Goal: Task Accomplishment & Management: Manage account settings

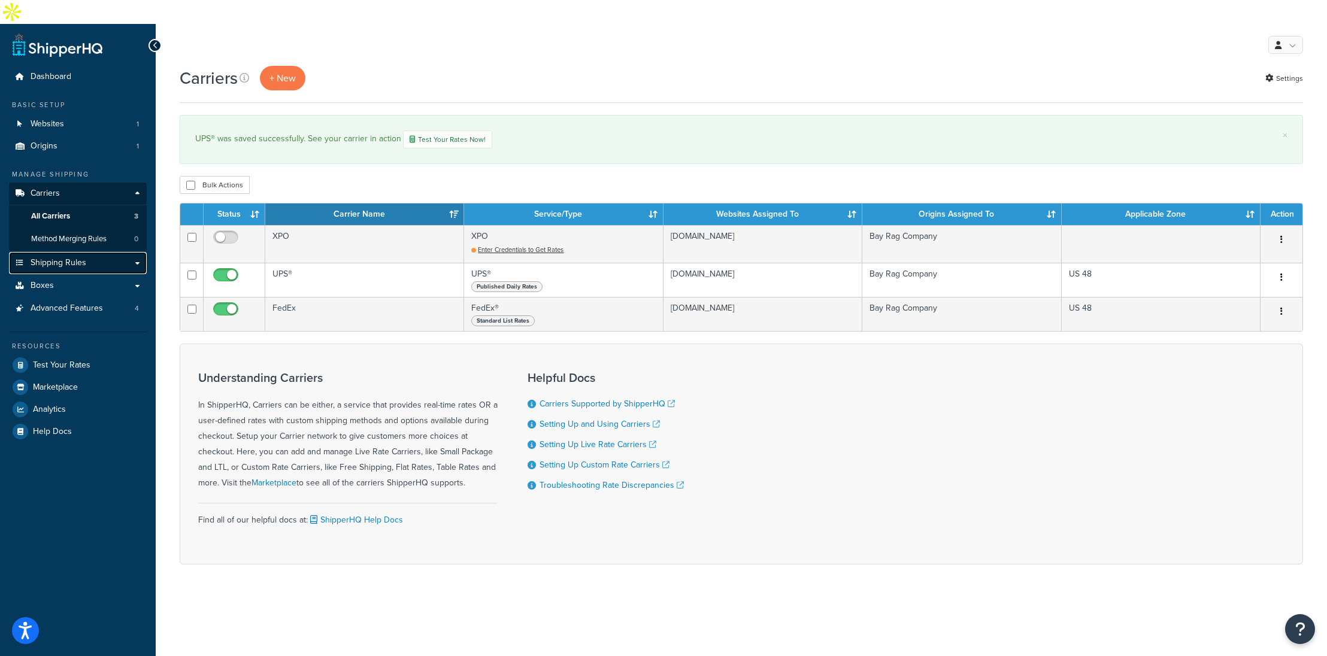
click at [75, 258] on span "Shipping Rules" at bounding box center [59, 263] width 56 height 10
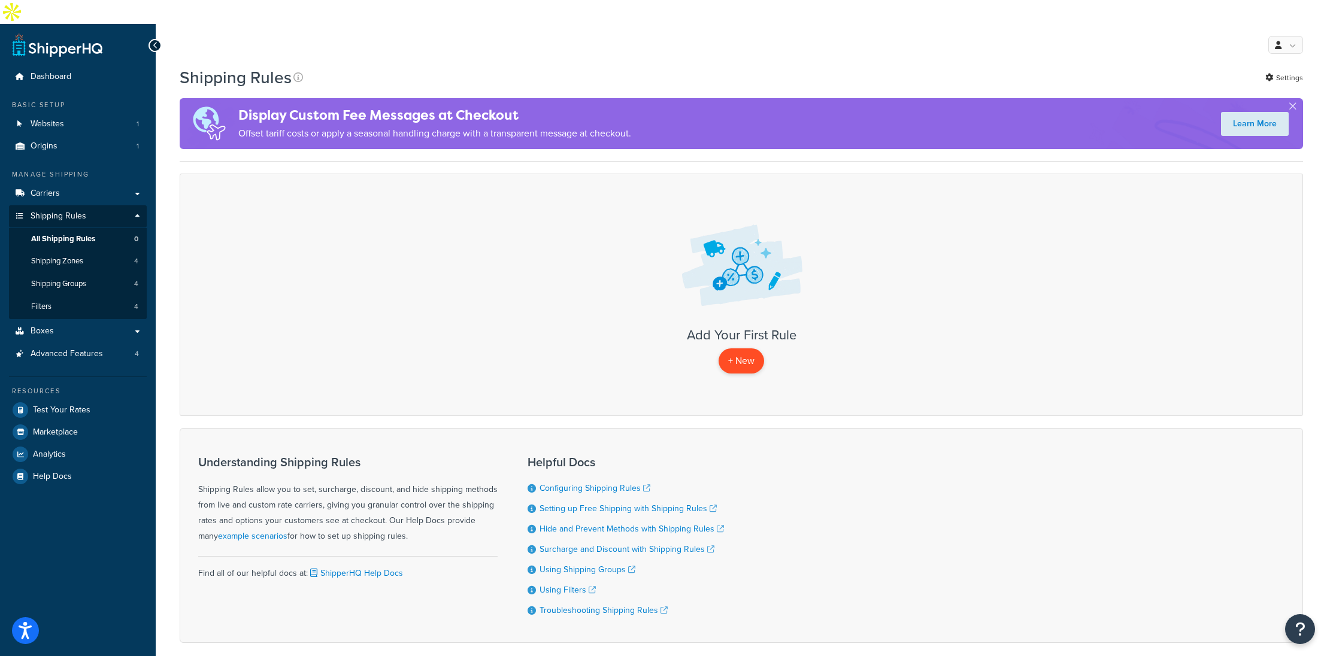
click at [735, 349] on p "+ New" at bounding box center [742, 361] width 46 height 25
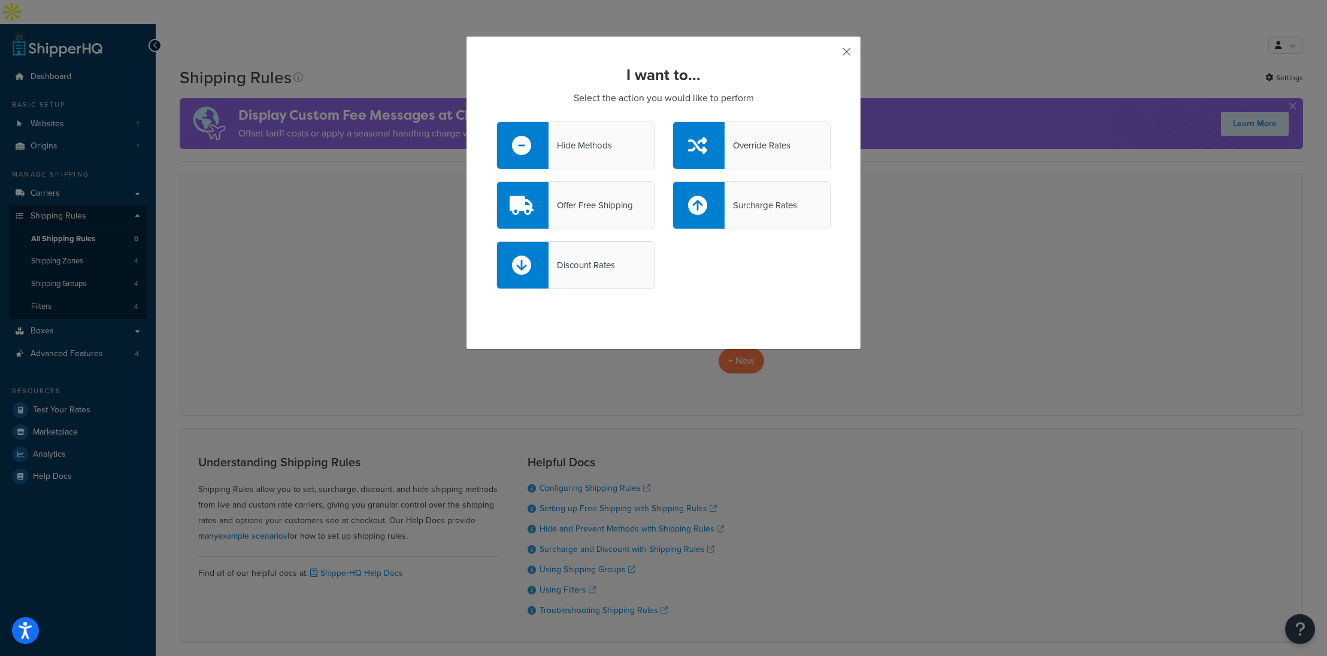
click at [831, 54] on button "button" at bounding box center [829, 55] width 3 height 3
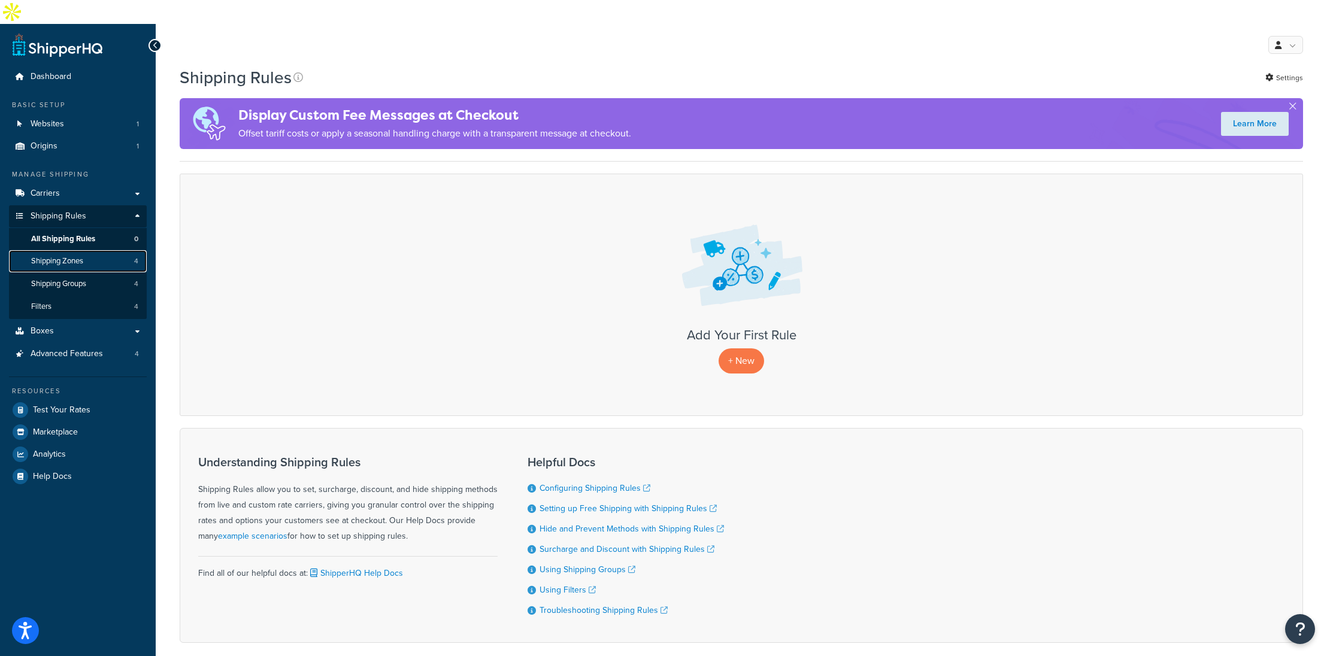
click at [89, 250] on link "Shipping Zones 4" at bounding box center [78, 261] width 138 height 22
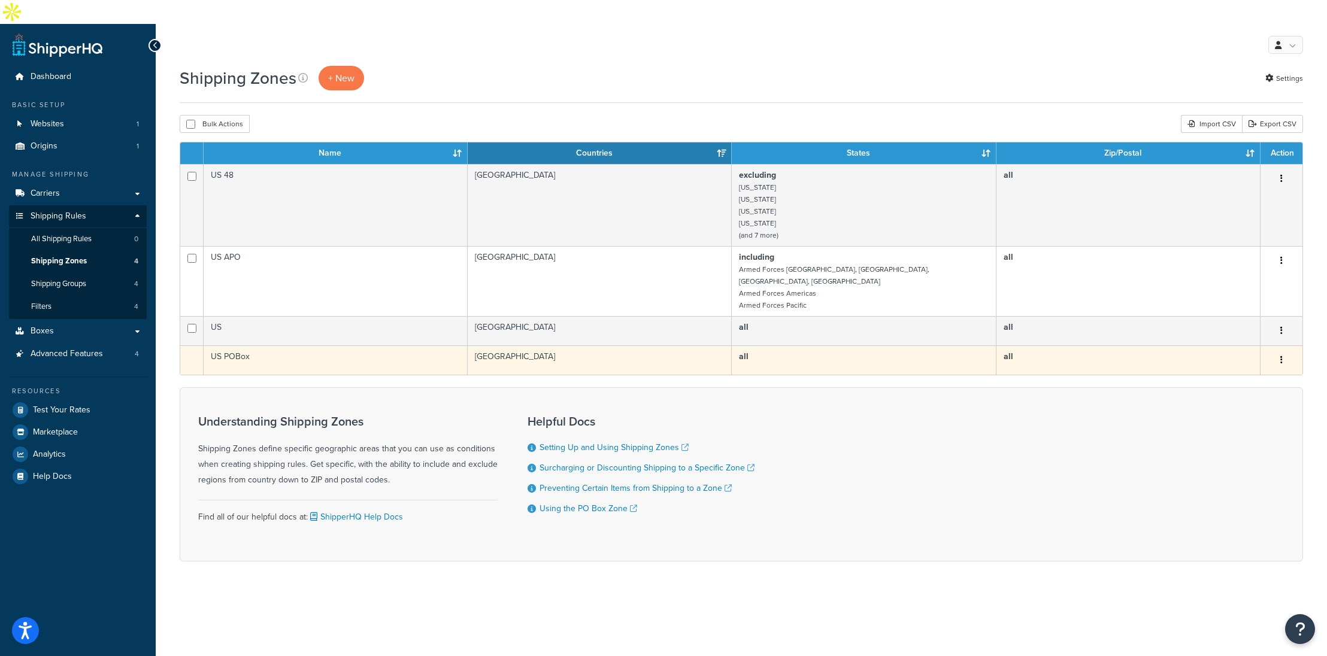
click at [1283, 351] on button "button" at bounding box center [1281, 360] width 17 height 19
click at [202, 346] on td at bounding box center [191, 360] width 23 height 29
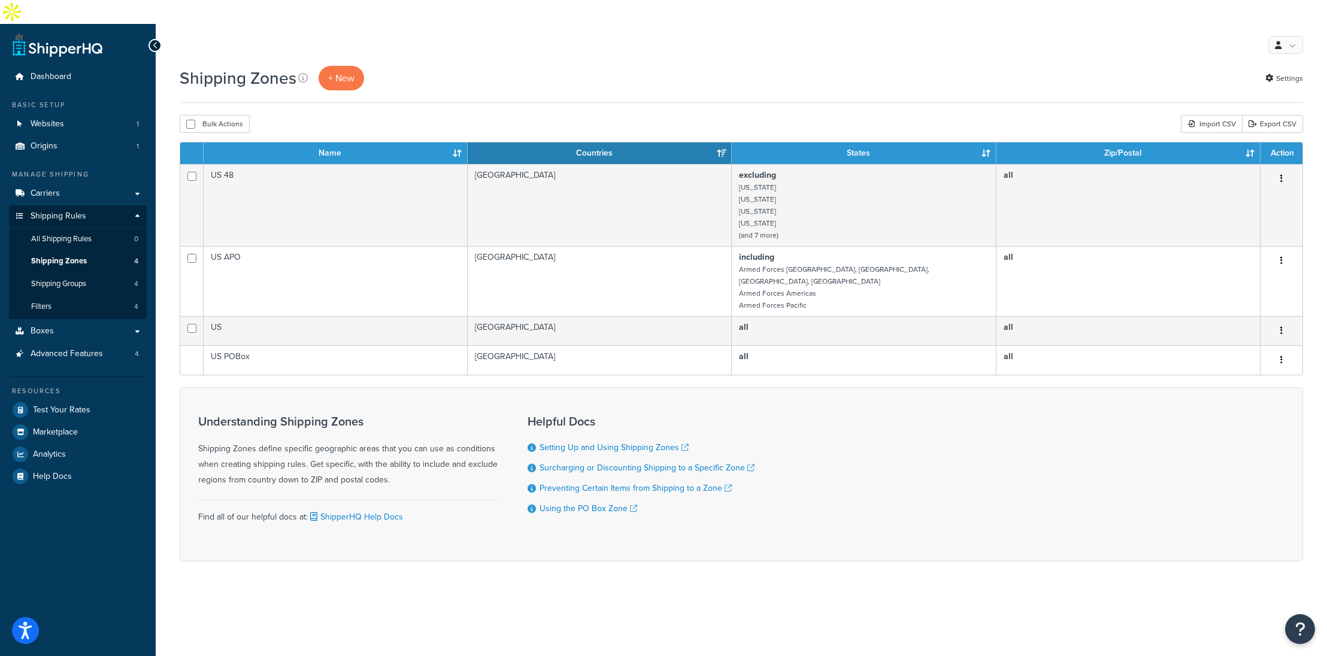
click at [1305, 66] on div "Shipping Zones + New Settings Bulk Actions Duplicate Delete Import CSV Export C…" at bounding box center [741, 335] width 1171 height 538
click at [1297, 70] on link "Settings" at bounding box center [1284, 78] width 38 height 17
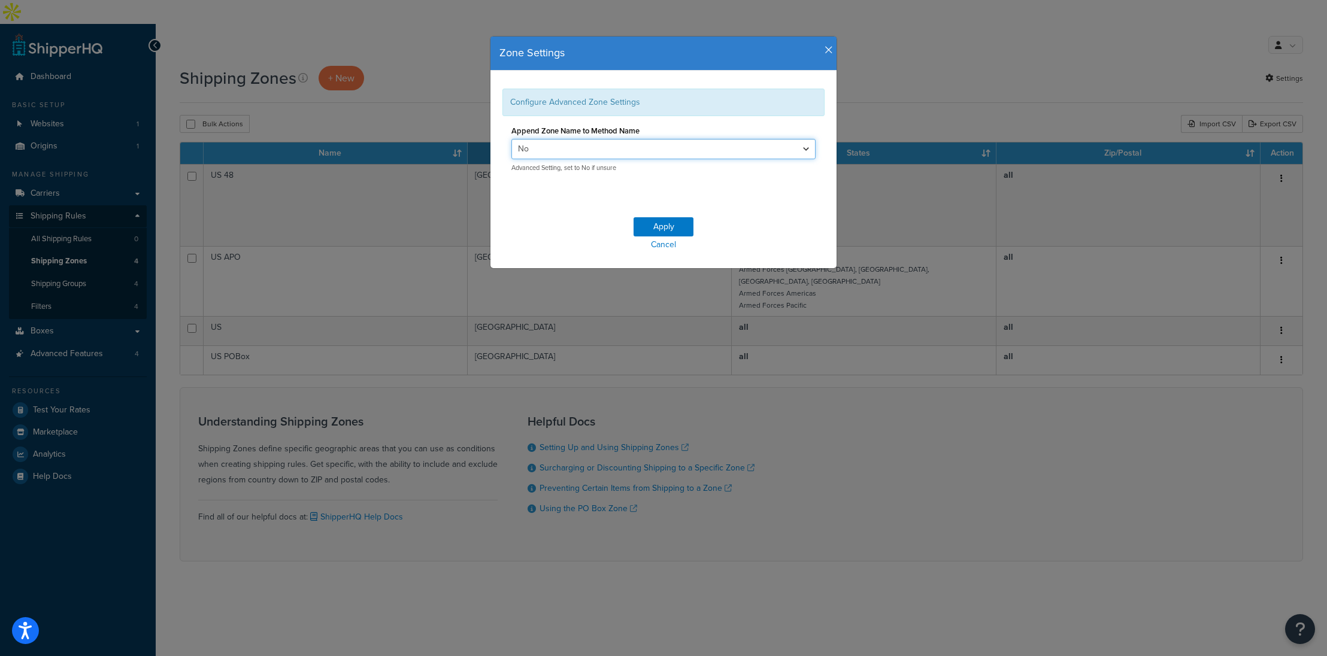
click at [589, 149] on select "Yes No" at bounding box center [663, 149] width 304 height 20
click at [826, 47] on icon "button" at bounding box center [829, 50] width 8 height 11
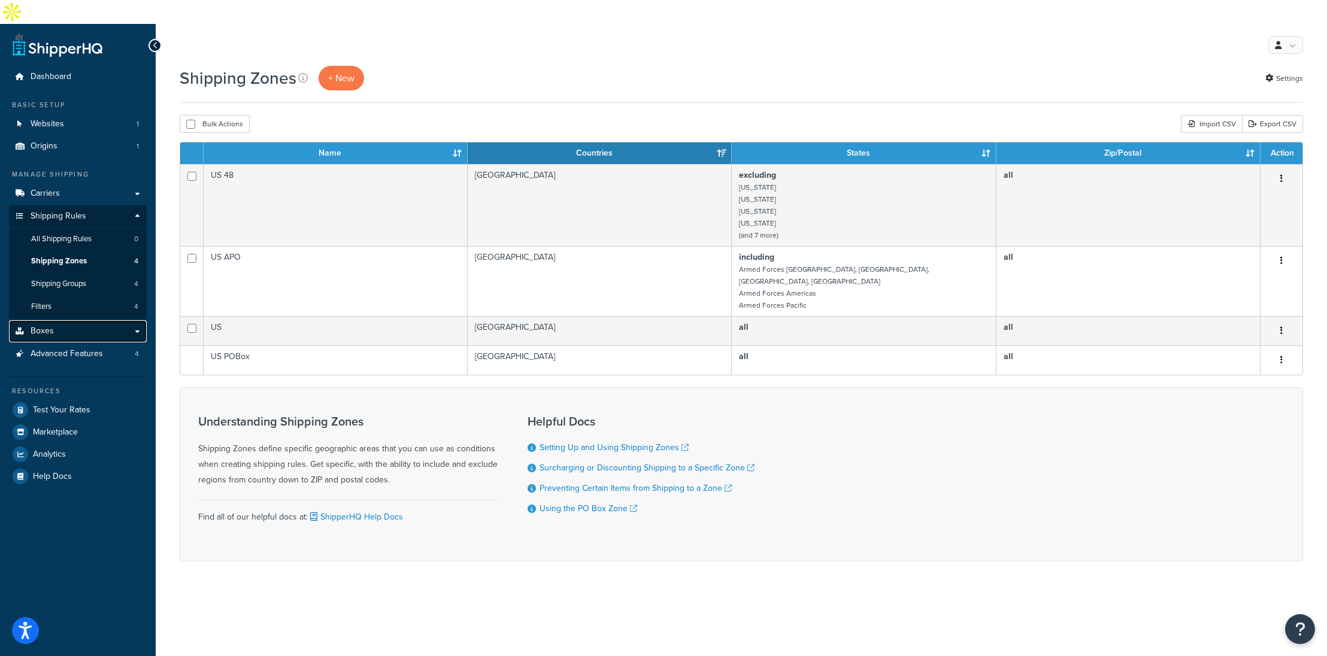
click at [75, 320] on link "Boxes" at bounding box center [78, 331] width 138 height 22
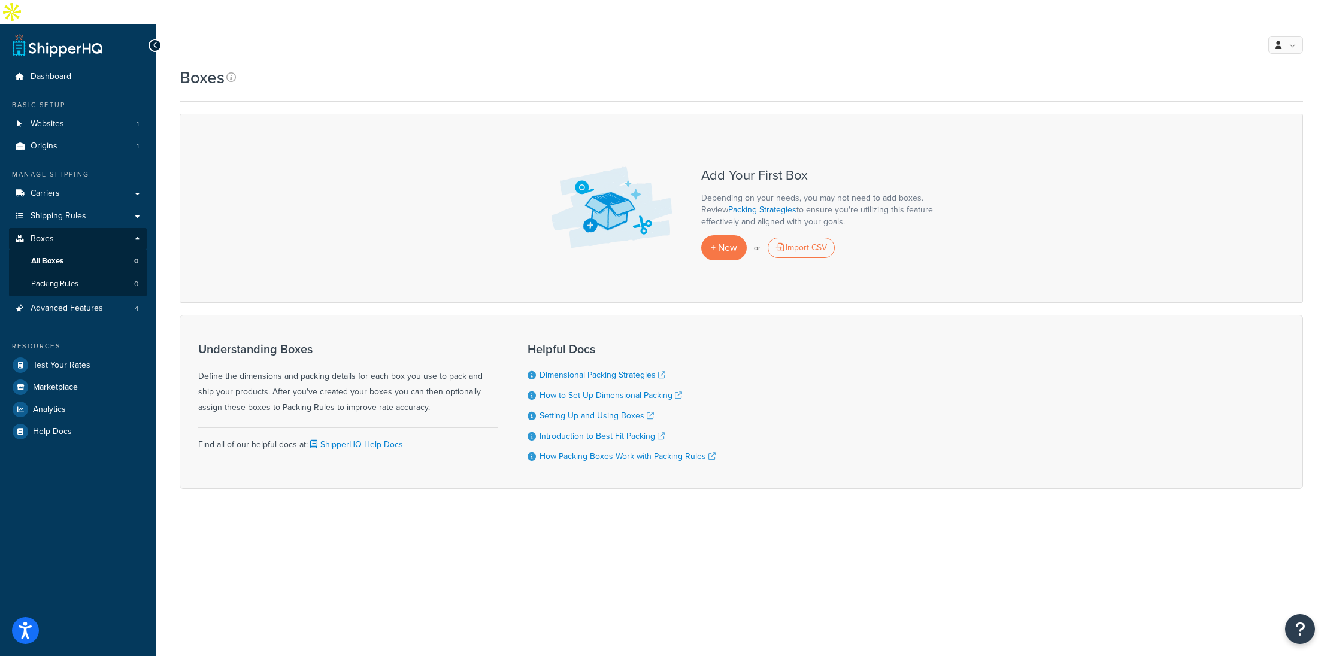
drag, startPoint x: 326, startPoint y: 357, endPoint x: 432, endPoint y: 378, distance: 108.0
click at [432, 378] on div "Understanding Boxes Define the dimensions and packing details for each box you …" at bounding box center [347, 379] width 299 height 73
drag, startPoint x: 929, startPoint y: 508, endPoint x: 863, endPoint y: 494, distance: 67.4
click at [925, 508] on div "My Profile Billing Global Settings Contact Us Logout Boxes Contact Us Send Us A…" at bounding box center [741, 352] width 1171 height 656
click at [626, 389] on link "How to Set Up Dimensional Packing" at bounding box center [611, 395] width 143 height 13
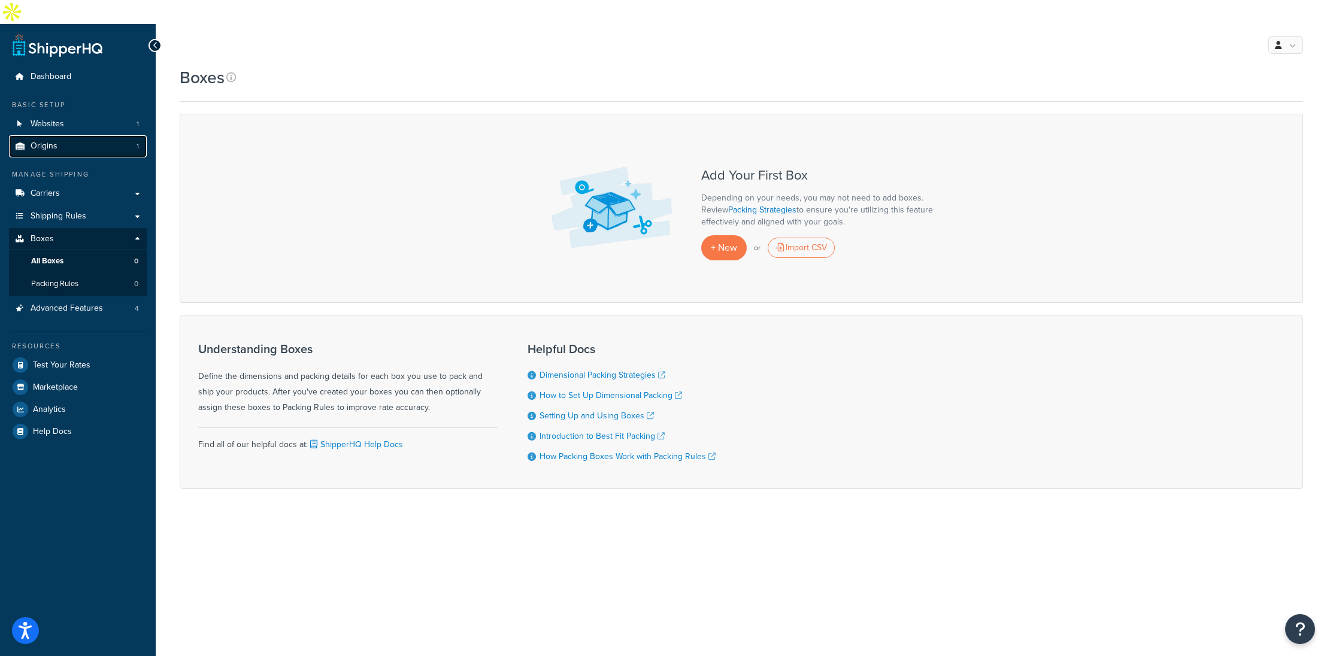
click at [51, 141] on span "Origins" at bounding box center [44, 146] width 27 height 10
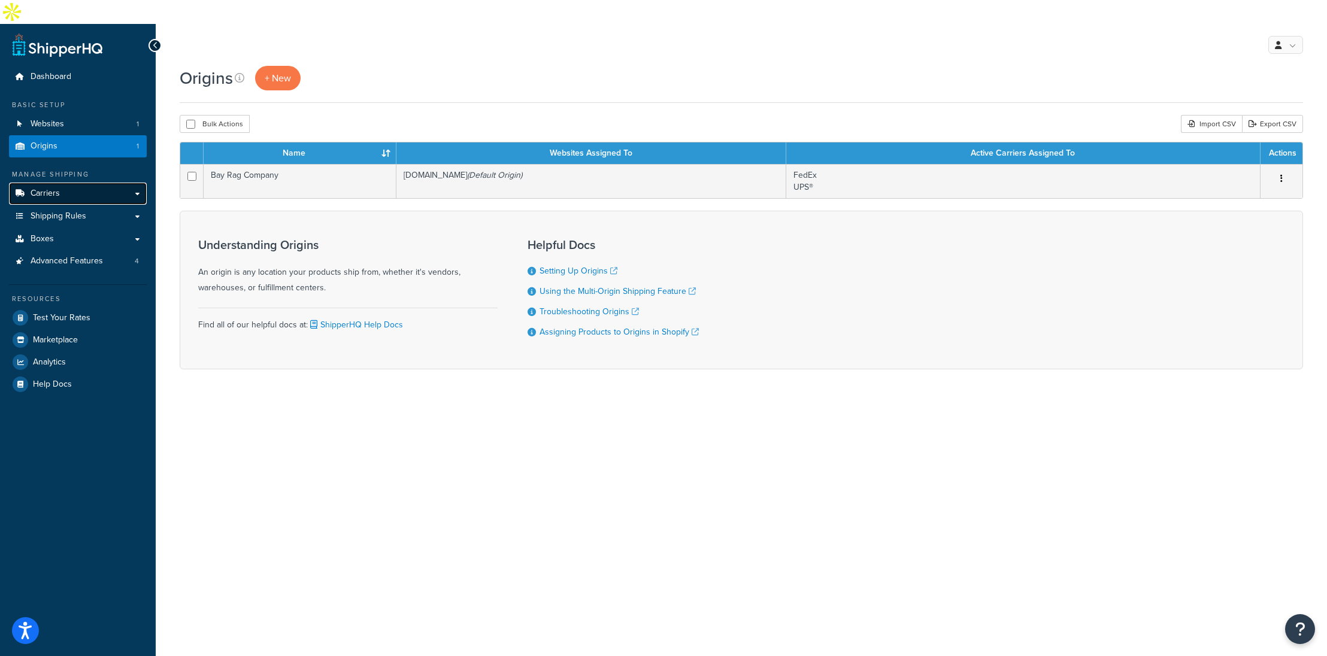
click at [70, 183] on link "Carriers" at bounding box center [78, 194] width 138 height 22
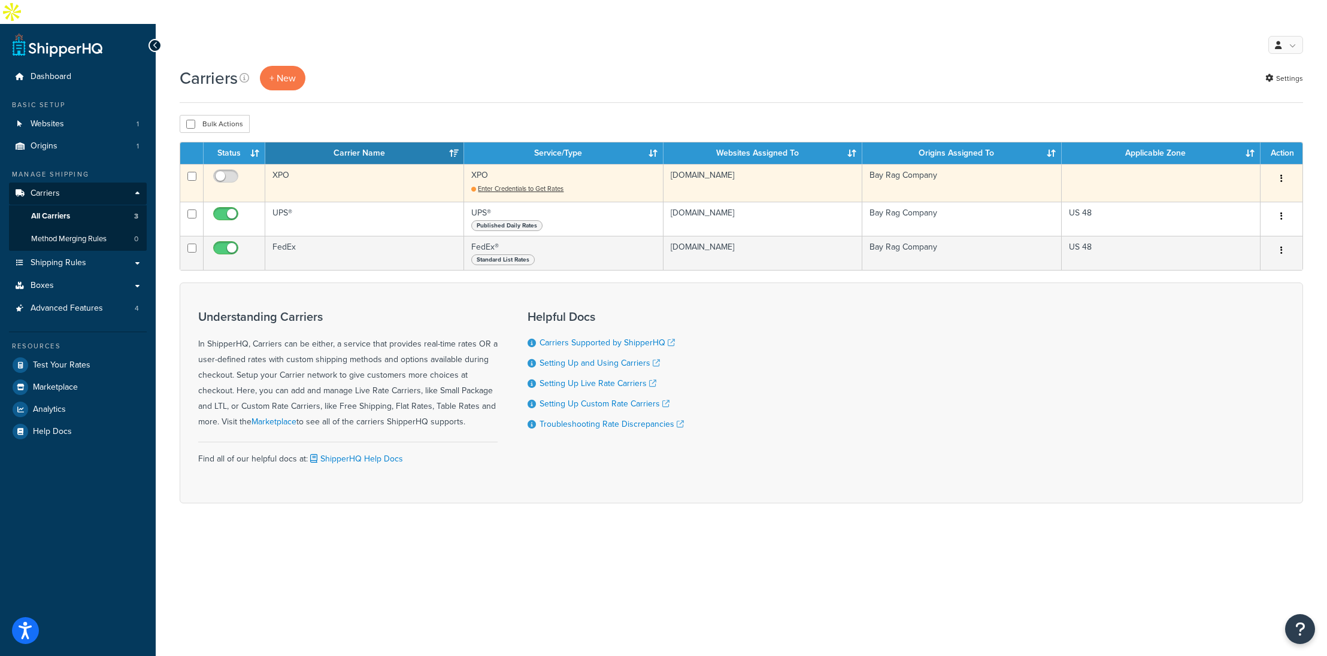
click at [339, 164] on td "XPO" at bounding box center [364, 183] width 199 height 38
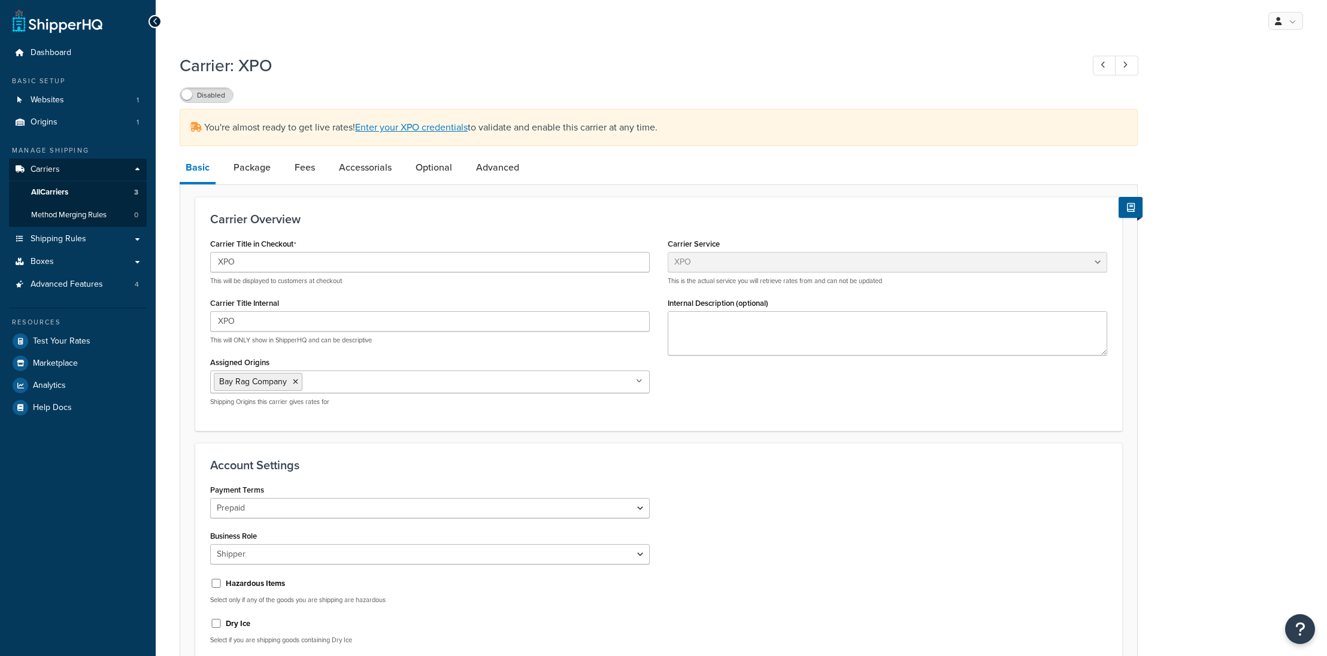
select select "xpoFreight"
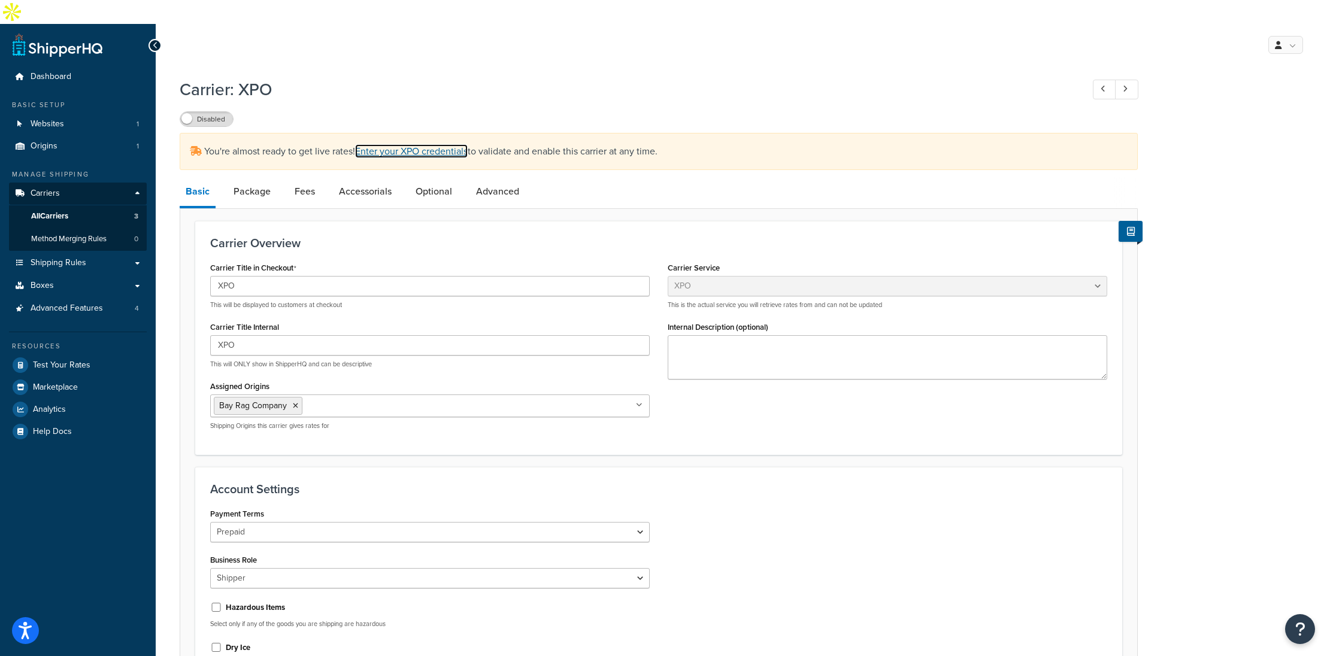
click at [426, 144] on link "Enter your XPO credentials" at bounding box center [411, 151] width 113 height 14
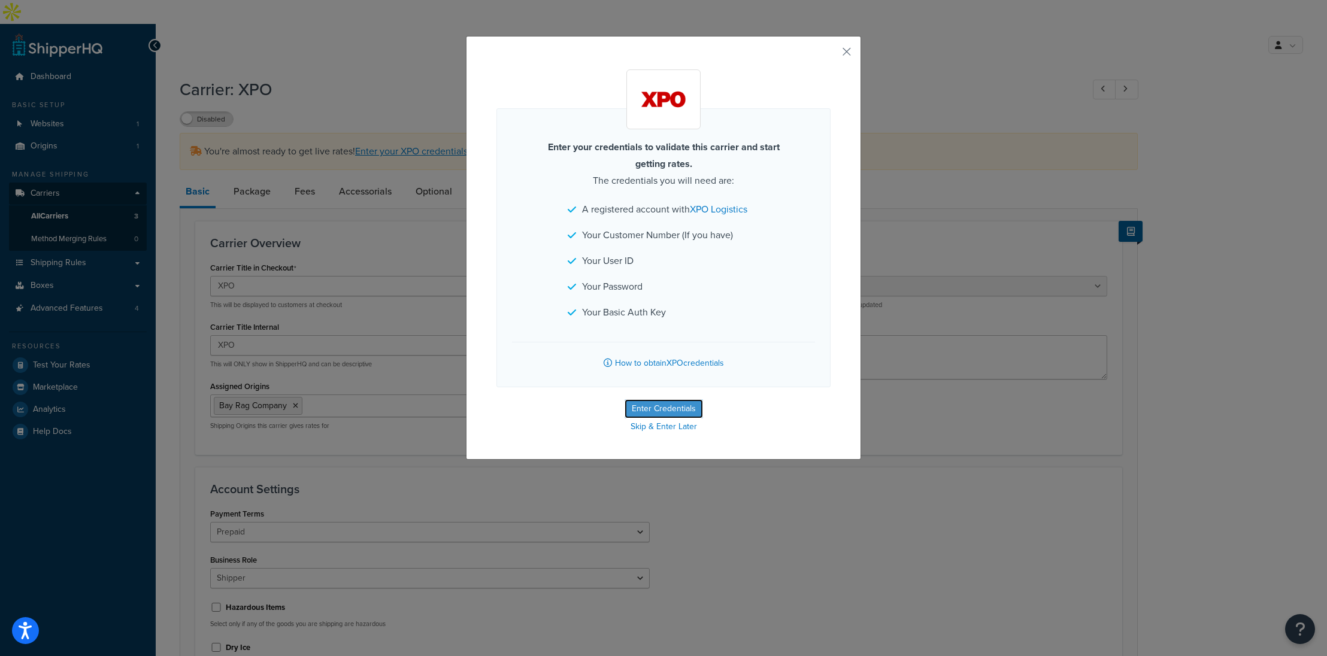
click at [625, 401] on button "Enter Credentials" at bounding box center [664, 408] width 78 height 19
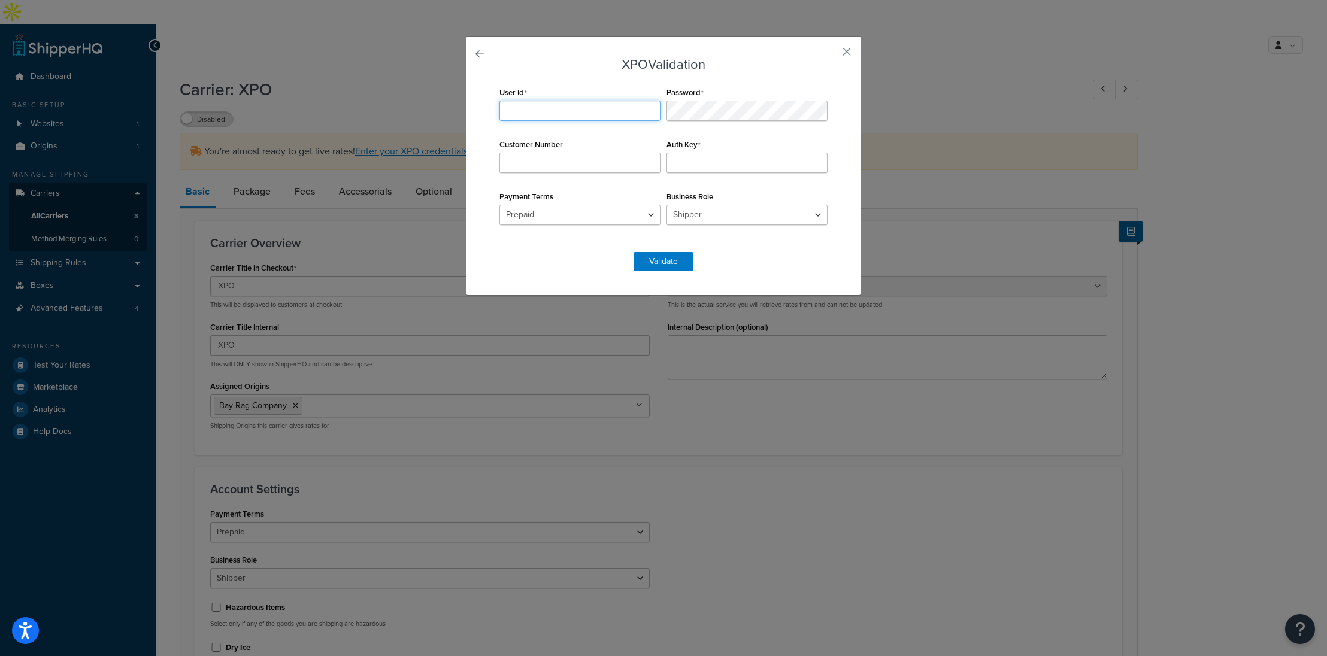
click at [562, 117] on input "User Id" at bounding box center [579, 111] width 161 height 20
type input "doug@bayrag.com"
click at [784, 98] on div "Password Required" at bounding box center [747, 102] width 167 height 37
